Goal: Find specific page/section: Find specific page/section

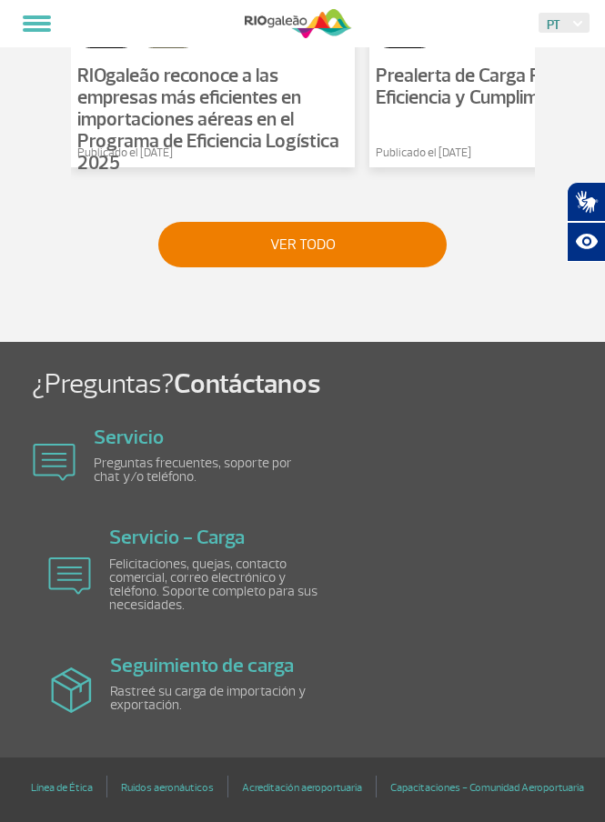
scroll to position [1494, 0]
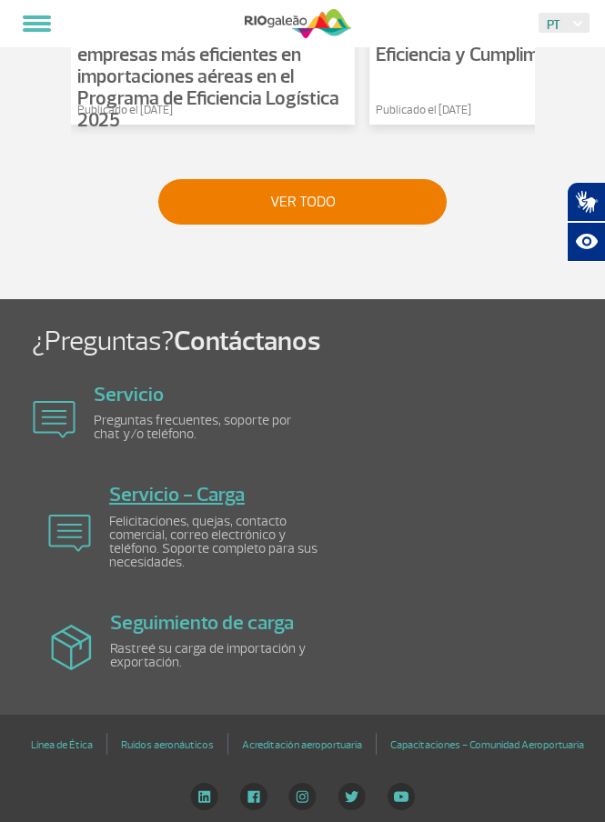
click at [164, 501] on font "Servicio - Carga" at bounding box center [177, 494] width 136 height 25
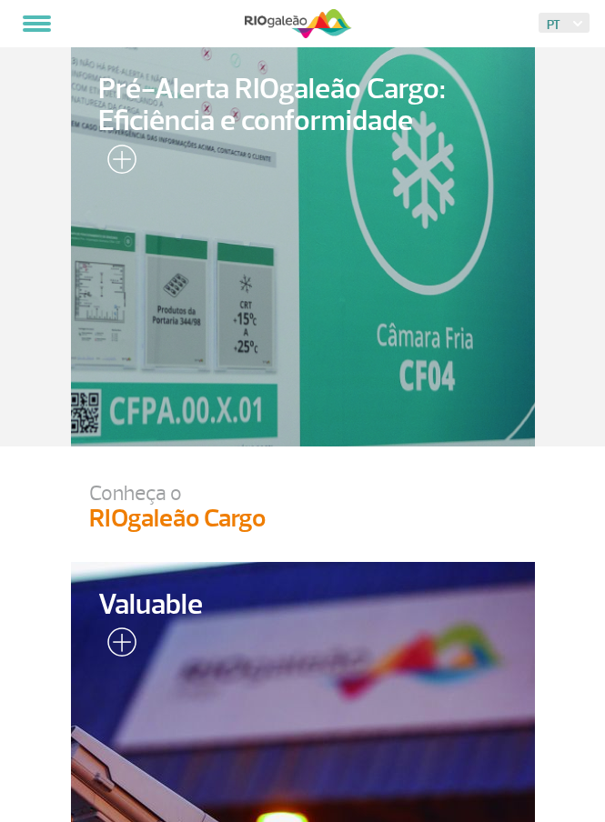
scroll to position [1494, 0]
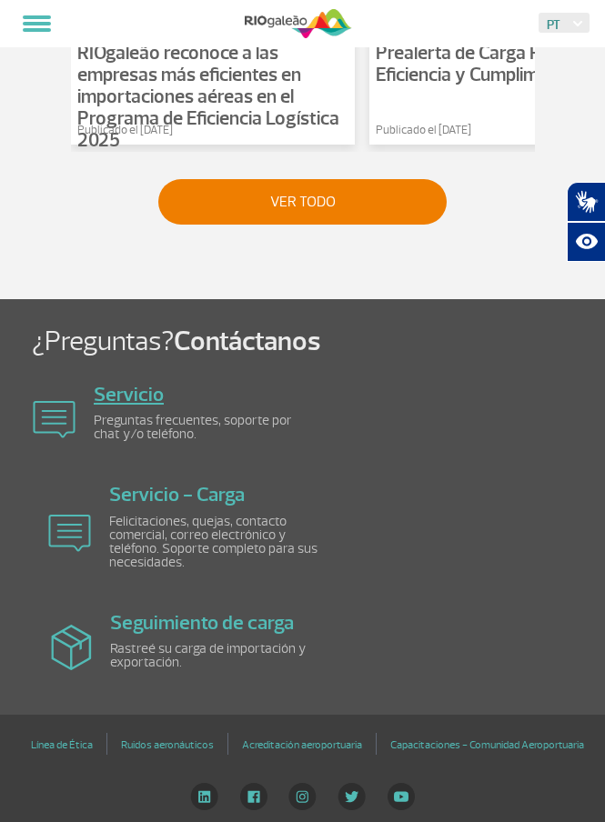
click at [118, 401] on font "Servicio" at bounding box center [129, 394] width 70 height 25
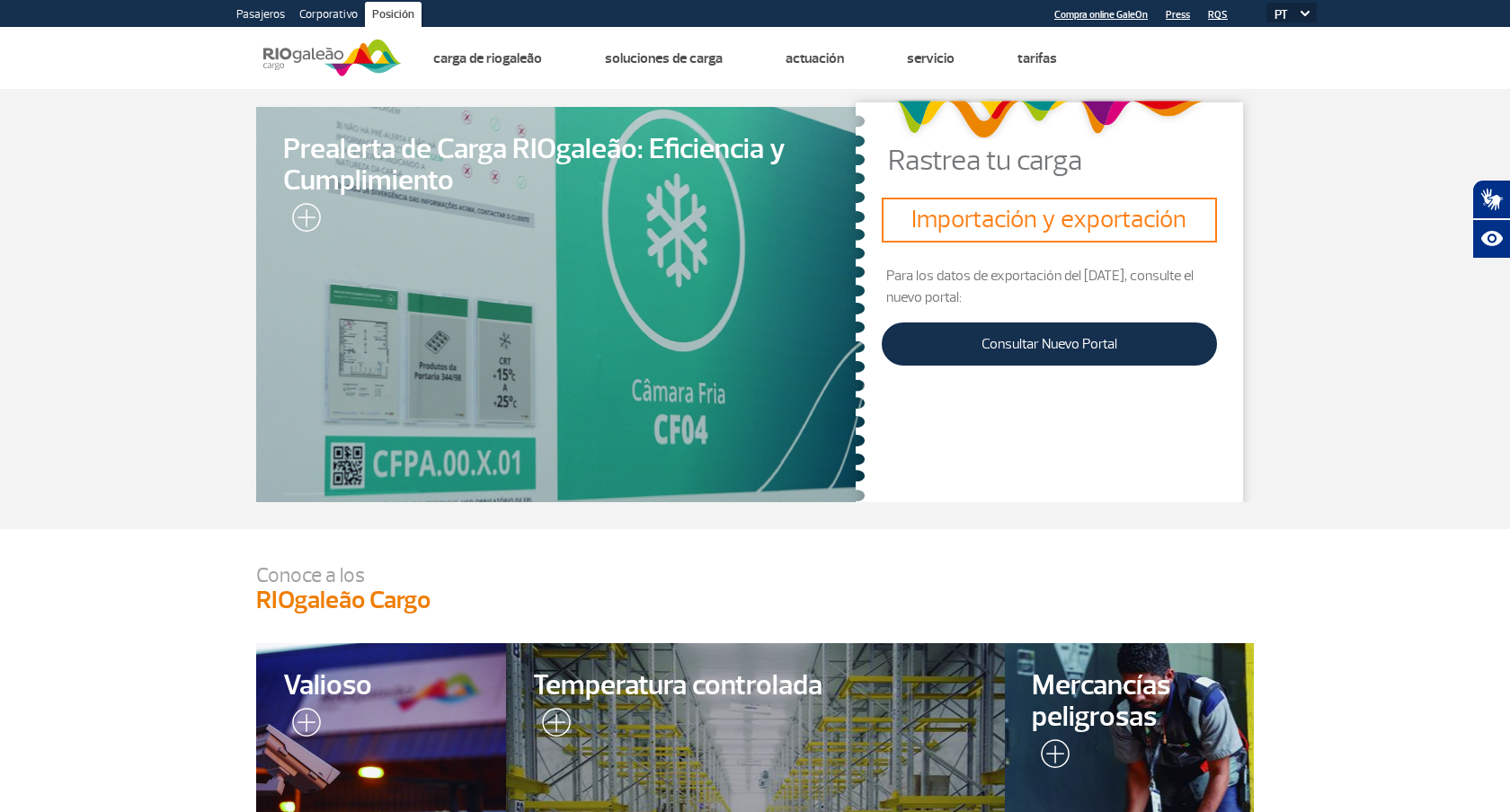
click at [1057, 205] on font "Importación y exportación" at bounding box center [1049, 219] width 275 height 33
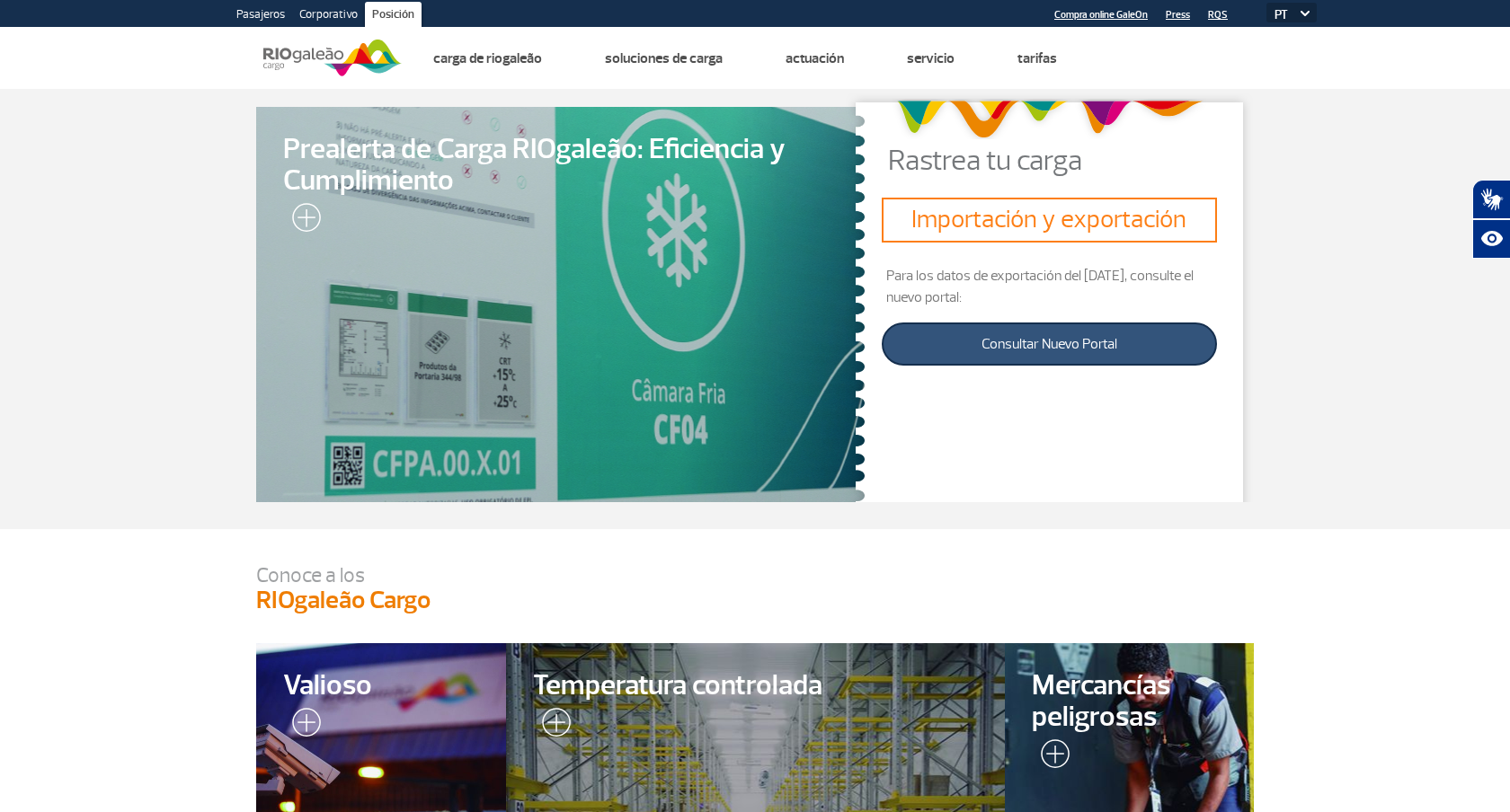
click at [1007, 350] on font "Consultar Nuevo Portal" at bounding box center [1049, 344] width 135 height 18
